Goal: Task Accomplishment & Management: Manage account settings

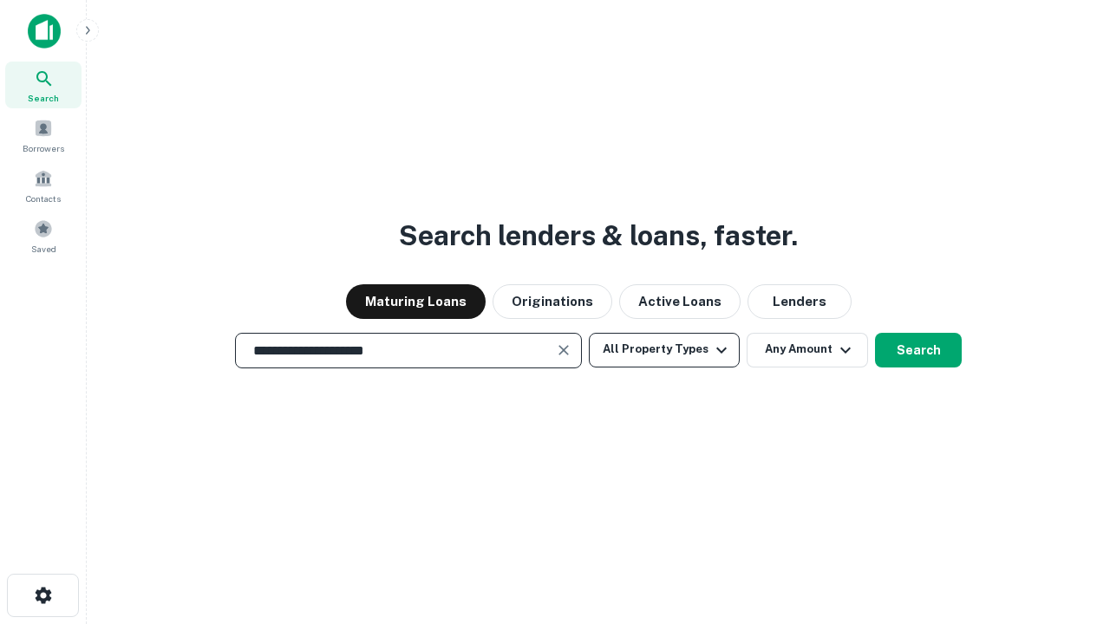
type input "**********"
click at [664, 349] on button "All Property Types" at bounding box center [664, 350] width 151 height 35
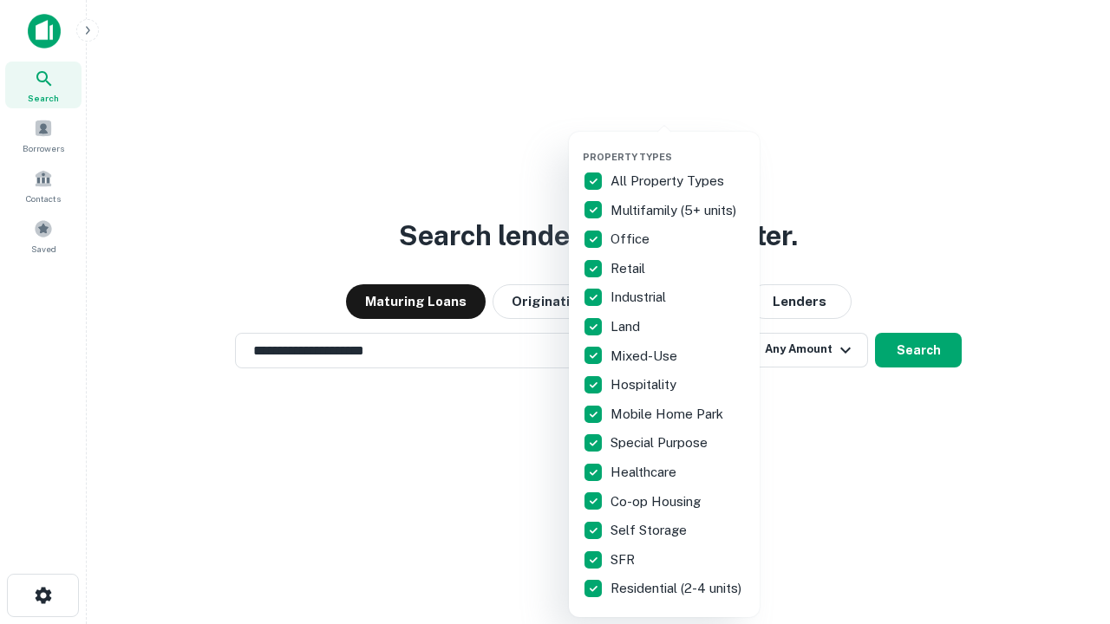
click at [678, 146] on button "button" at bounding box center [678, 146] width 191 height 1
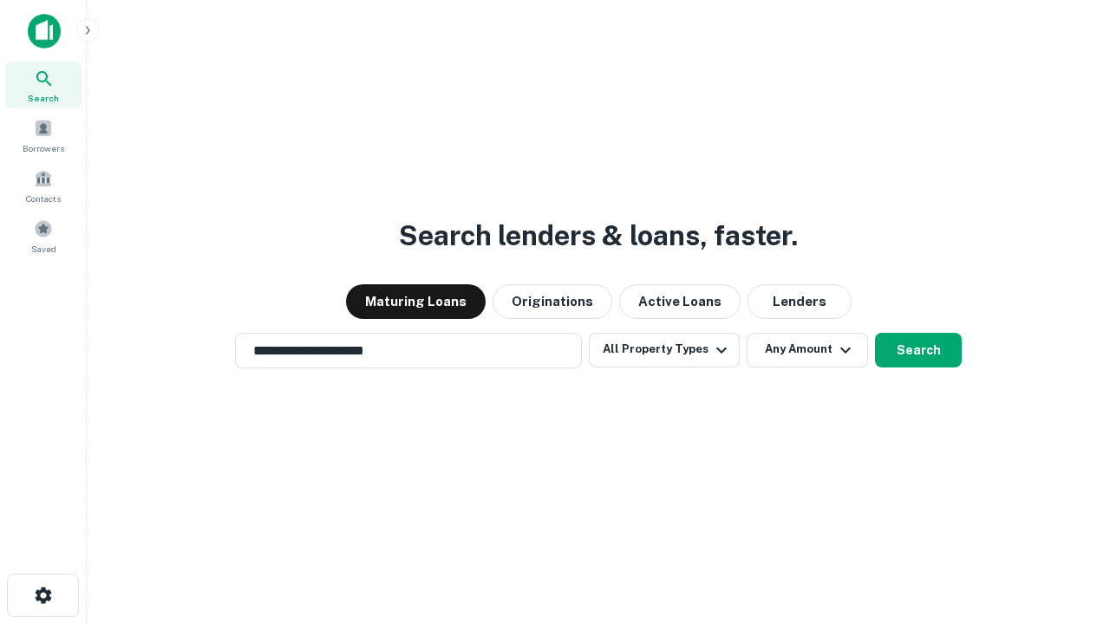
scroll to position [27, 0]
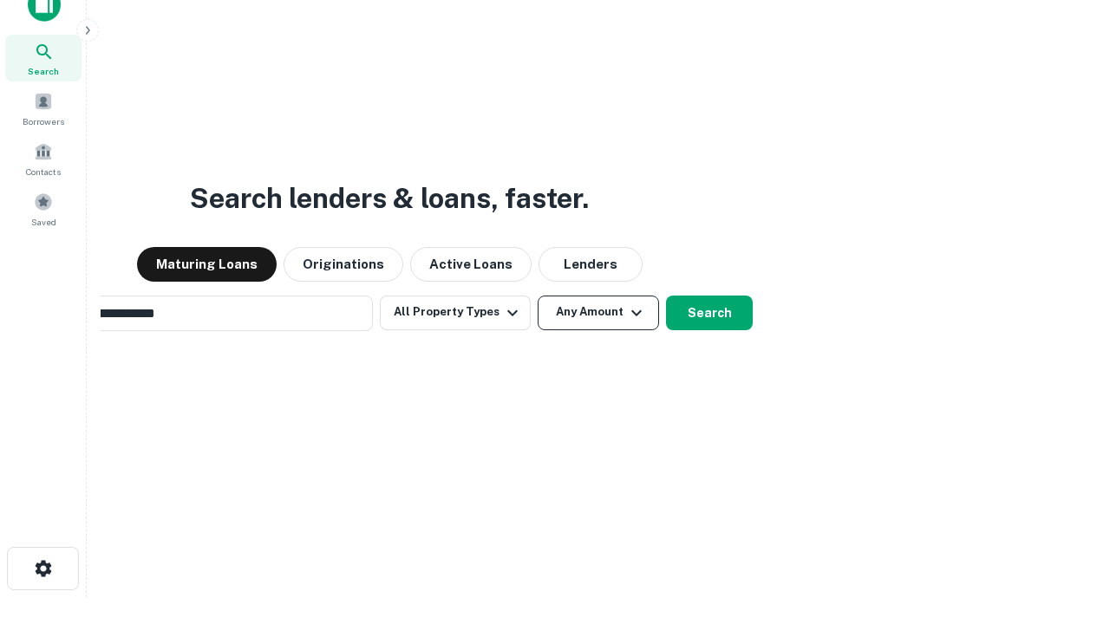
click at [538, 296] on button "Any Amount" at bounding box center [598, 313] width 121 height 35
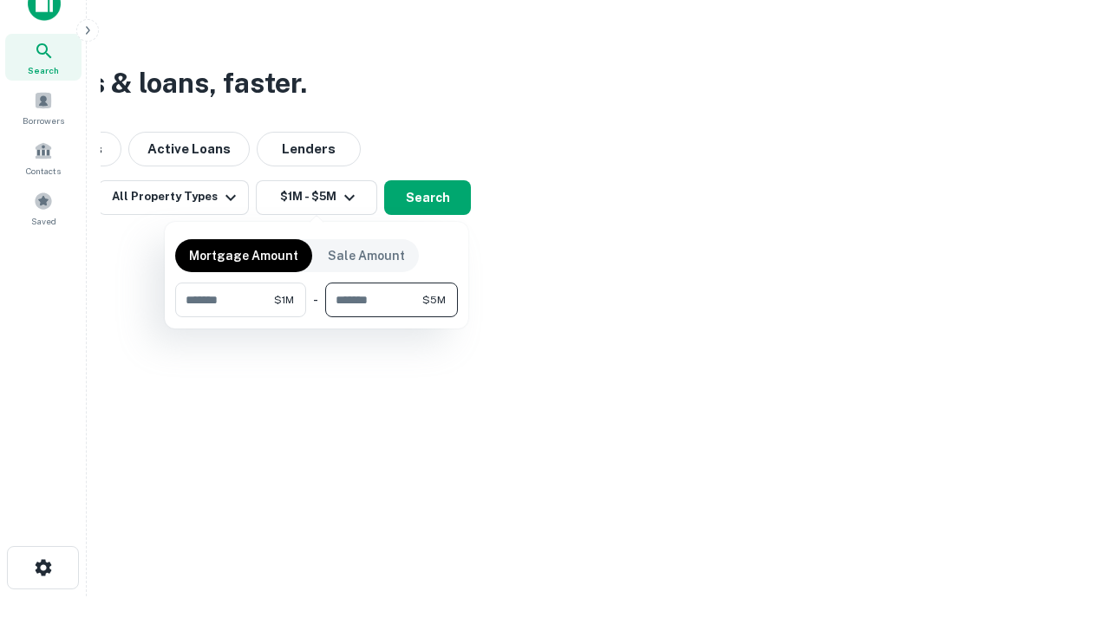
type input "*******"
click at [316, 317] on button "button" at bounding box center [316, 317] width 283 height 1
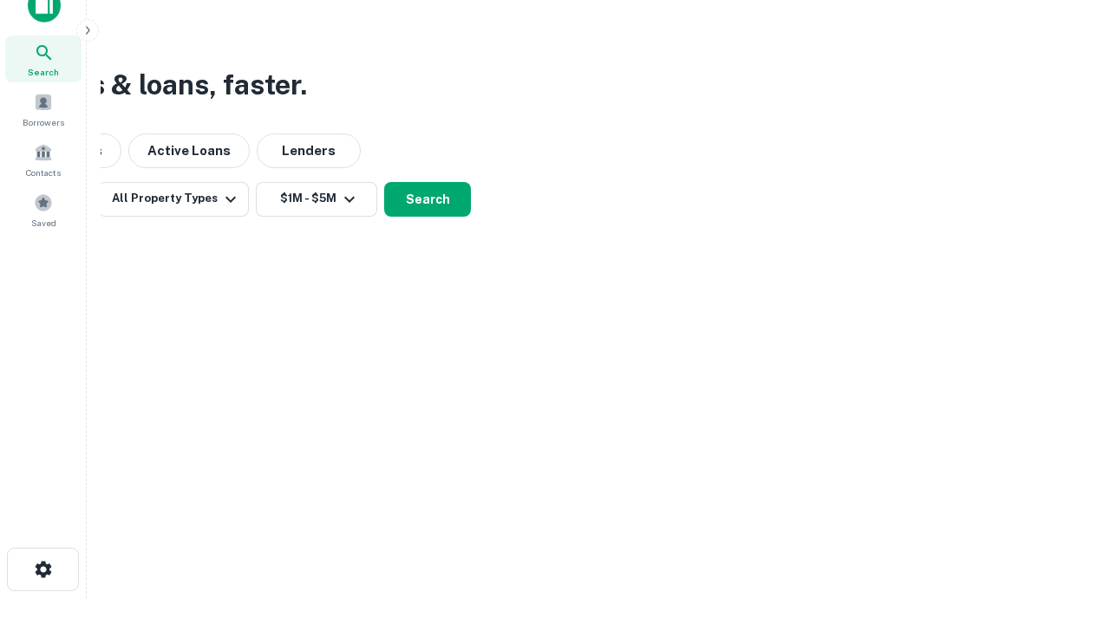
scroll to position [10, 320]
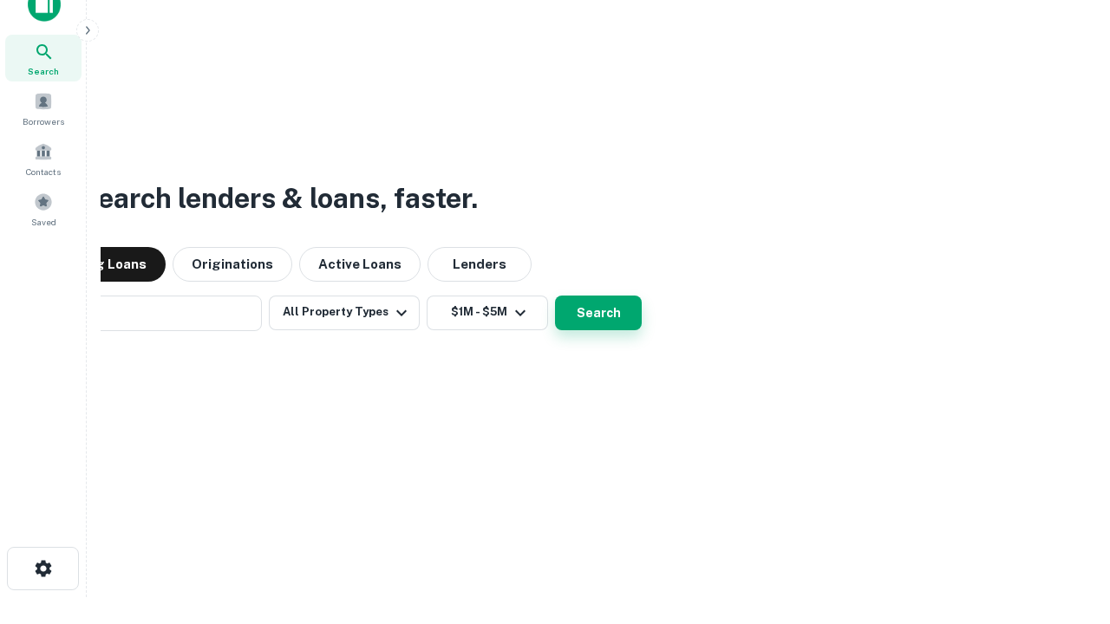
click at [555, 296] on button "Search" at bounding box center [598, 313] width 87 height 35
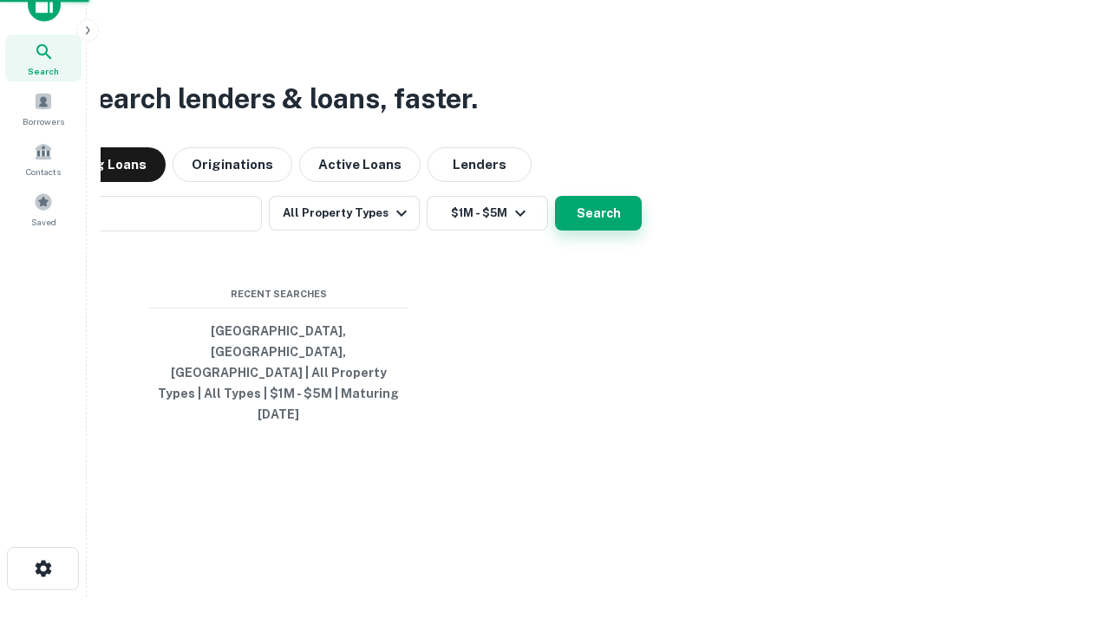
scroll to position [46, 491]
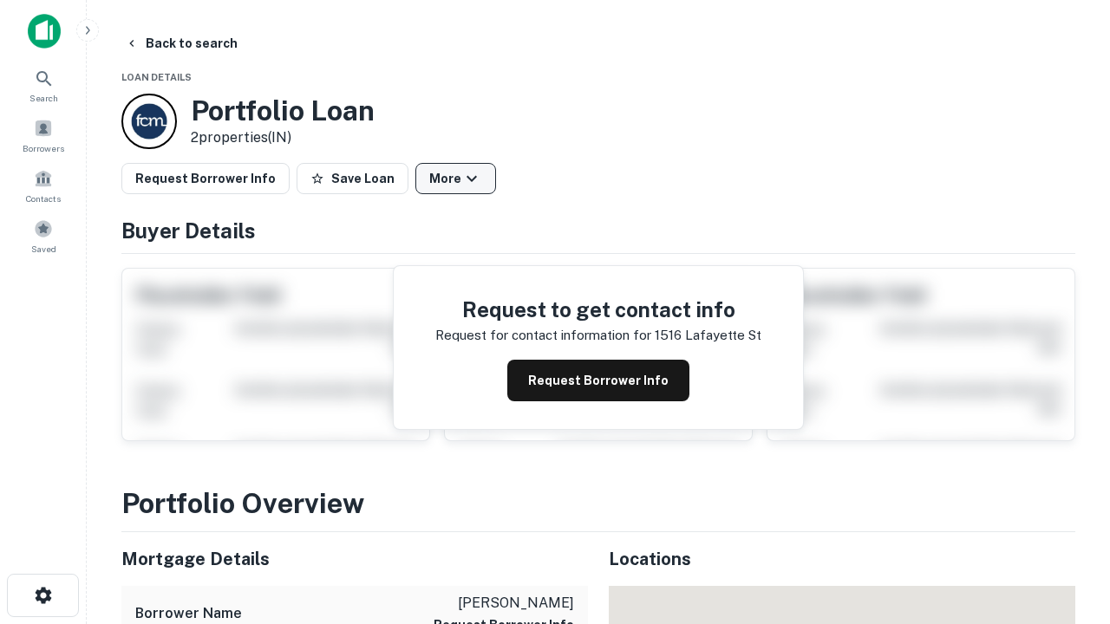
click at [455, 179] on button "More" at bounding box center [455, 178] width 81 height 31
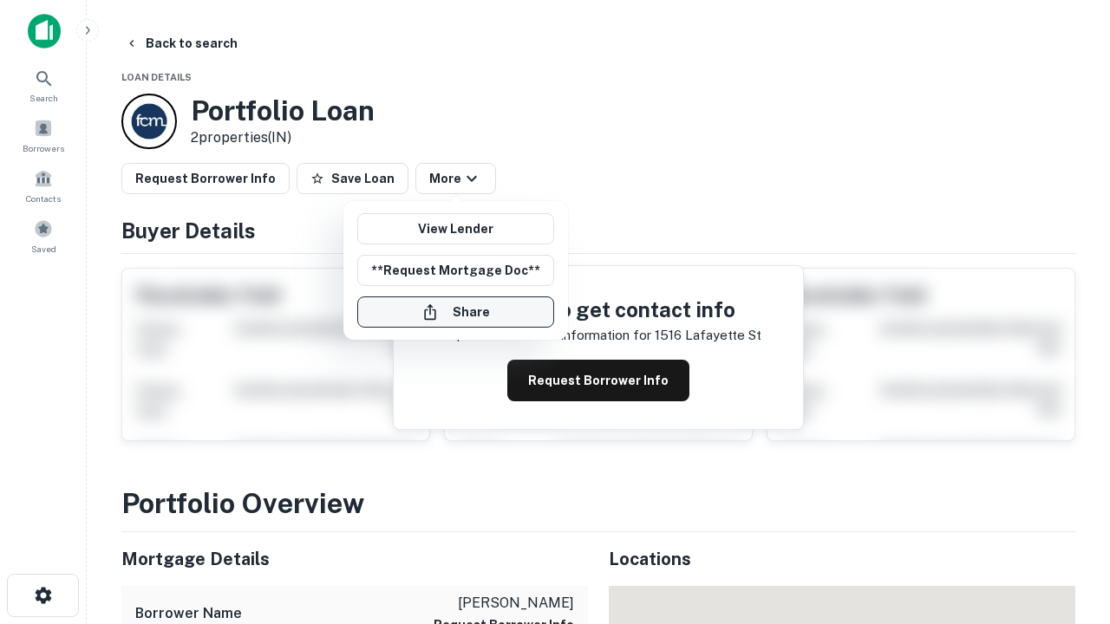
click at [455, 312] on button "Share" at bounding box center [455, 311] width 197 height 31
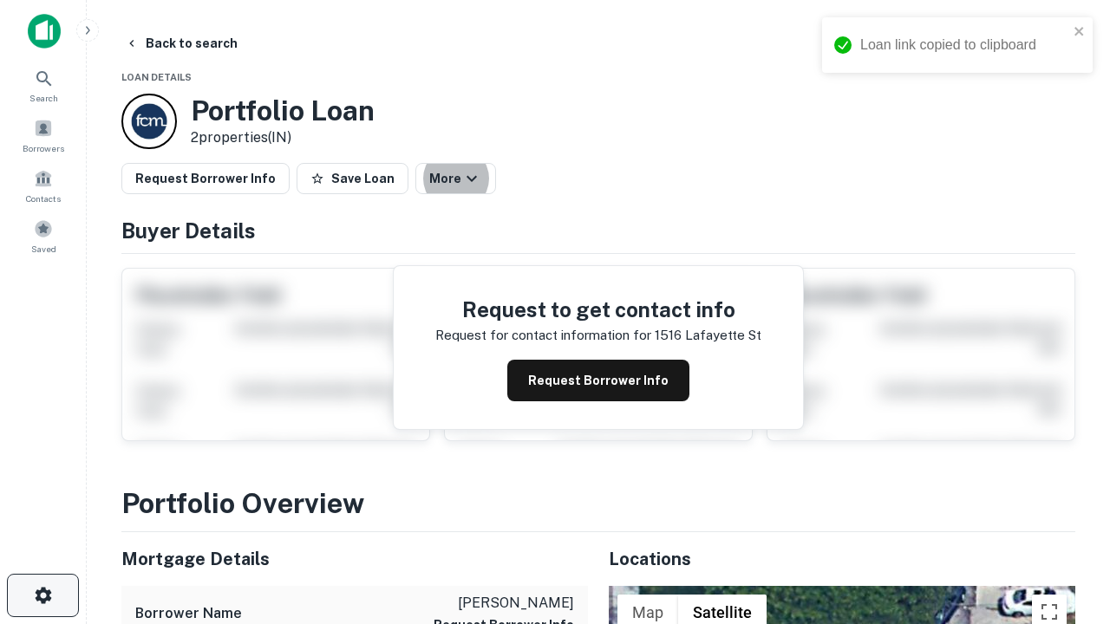
click at [42, 596] on icon "button" at bounding box center [43, 595] width 21 height 21
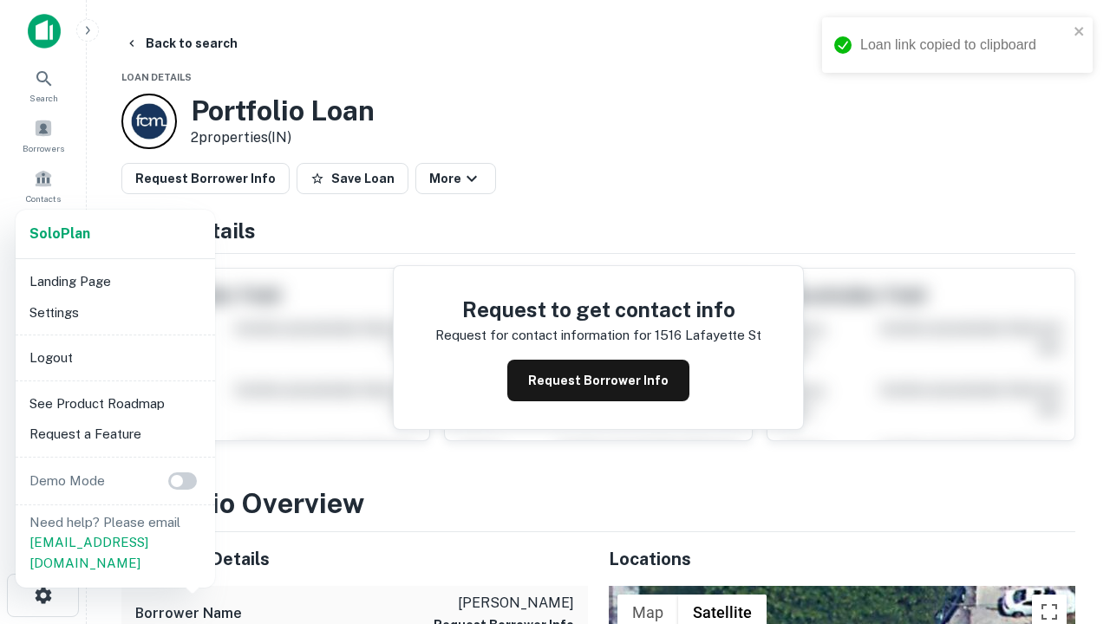
click at [114, 357] on li "Logout" at bounding box center [116, 357] width 186 height 31
